Goal: Check status: Check status

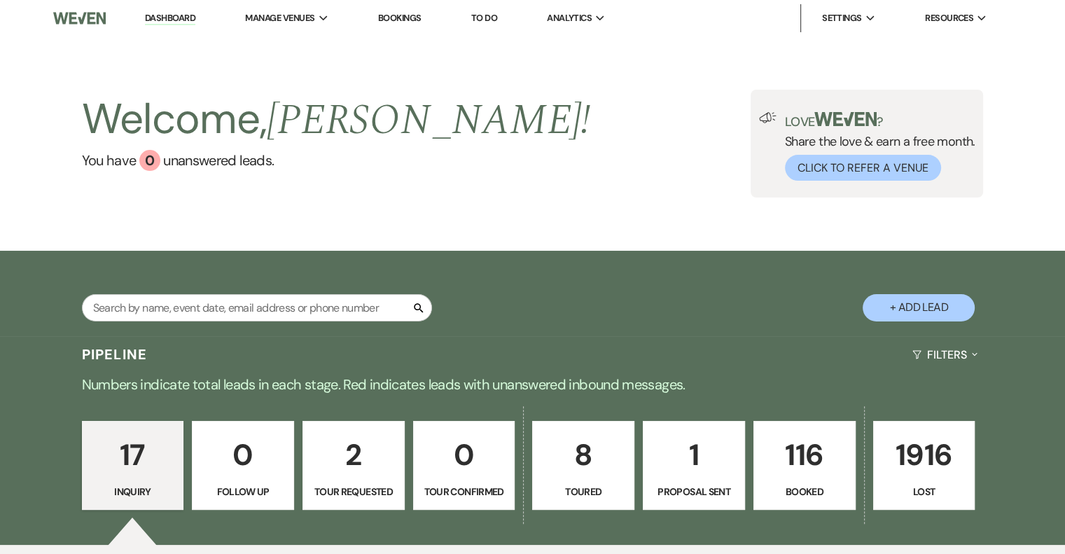
click at [817, 483] on link "116 Booked" at bounding box center [805, 466] width 102 height 90
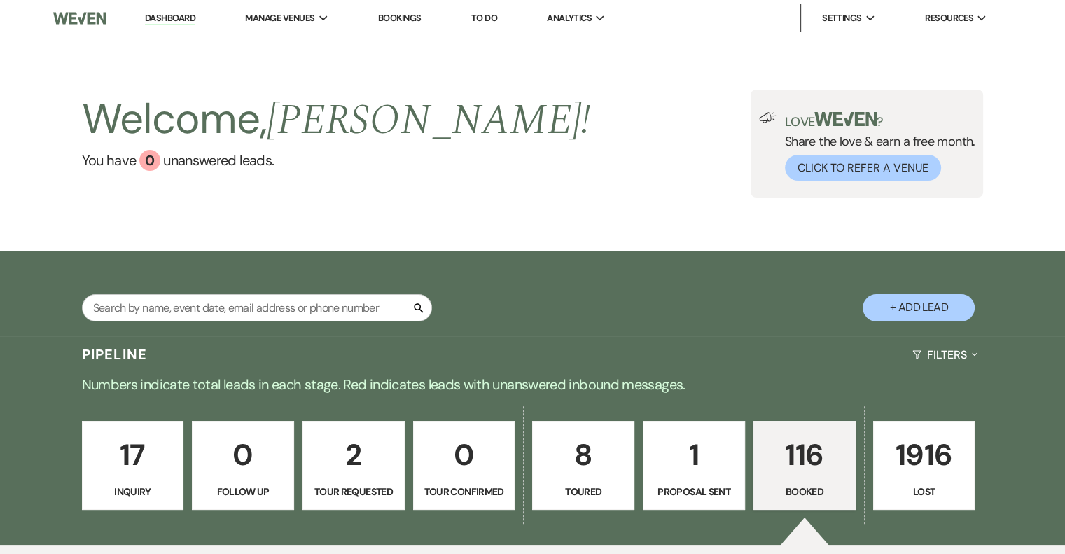
click at [156, 17] on link "Dashboard" at bounding box center [170, 18] width 50 height 13
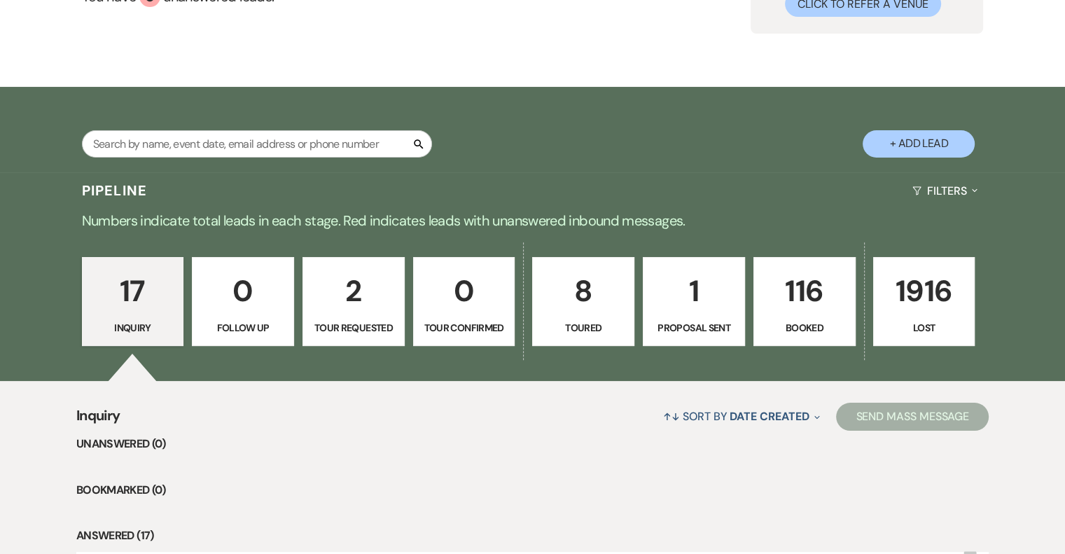
scroll to position [140, 0]
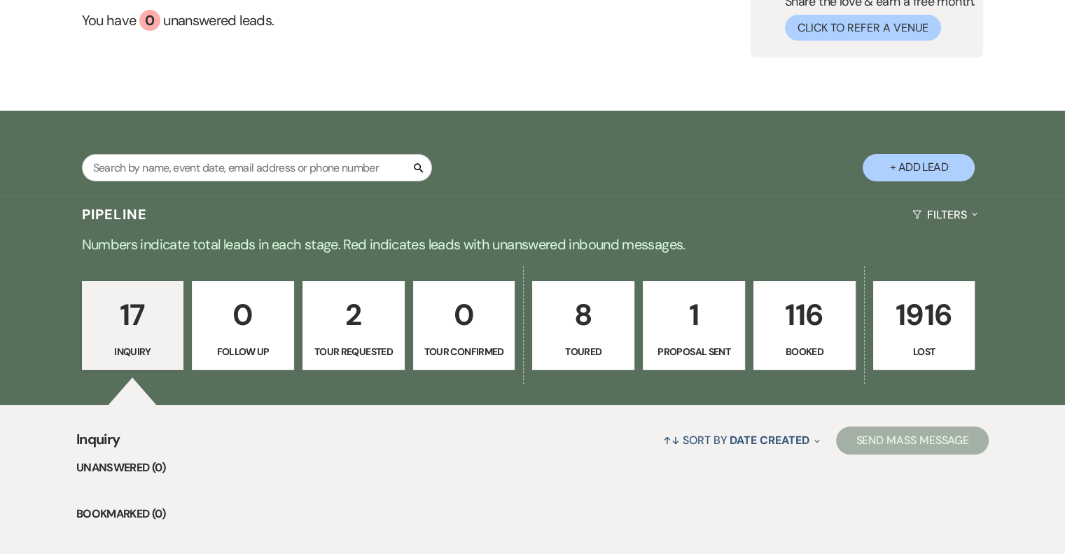
click at [815, 313] on p "116" at bounding box center [805, 314] width 84 height 47
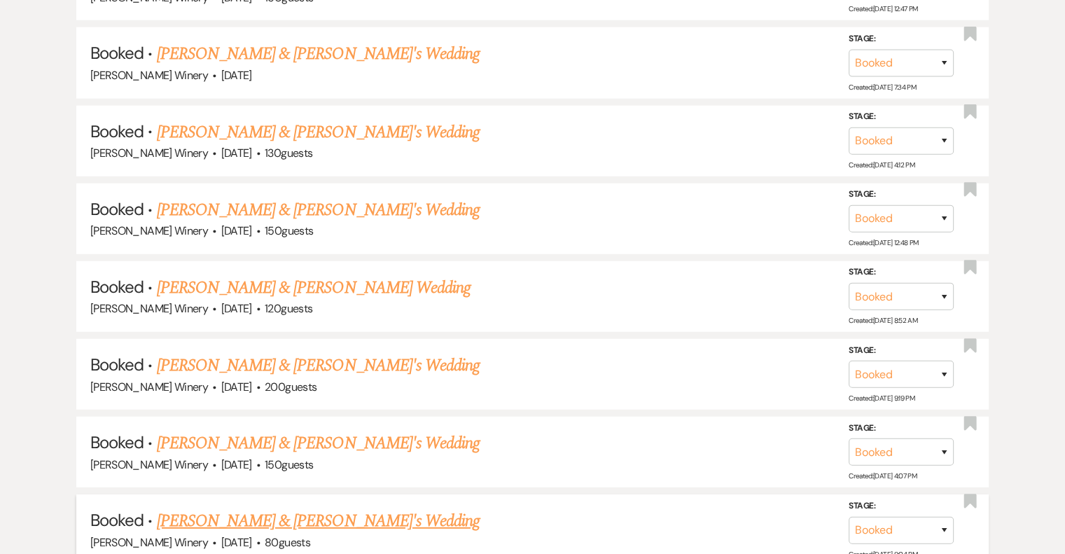
scroll to position [4062, 0]
